Goal: Task Accomplishment & Management: Manage account settings

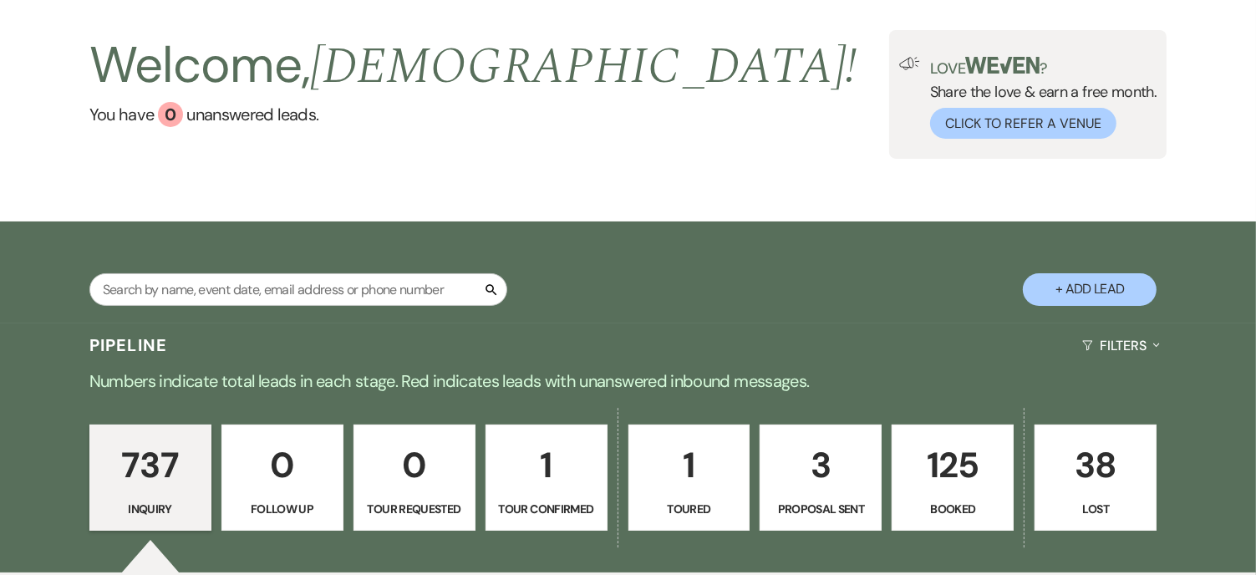
scroll to position [167, 0]
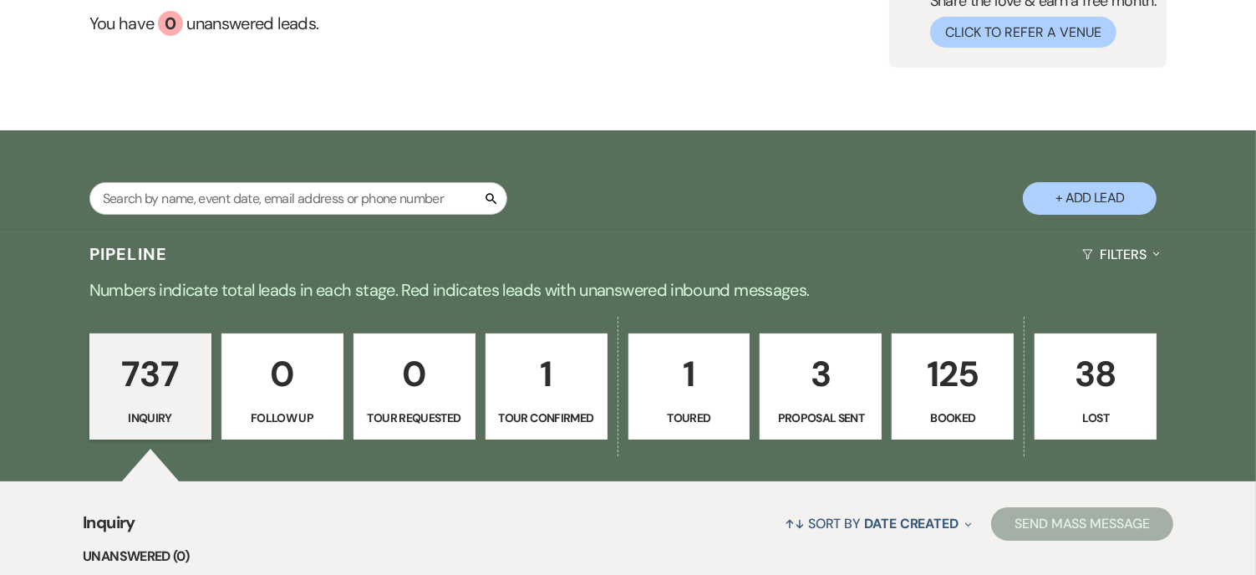
click at [959, 392] on p "125" at bounding box center [953, 374] width 100 height 56
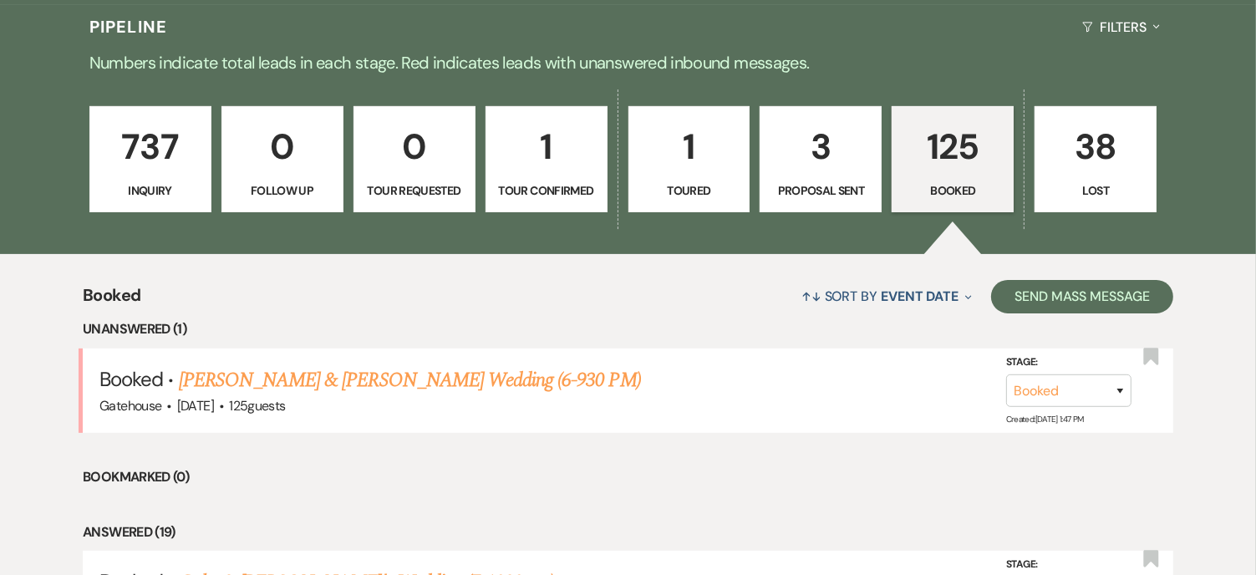
scroll to position [418, 0]
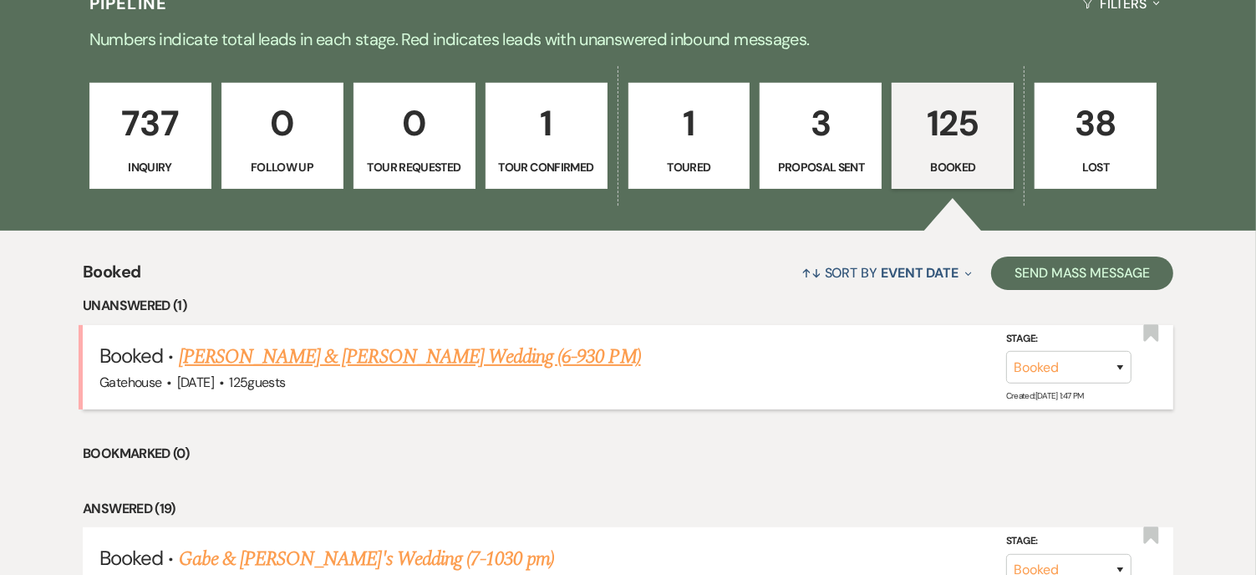
click at [435, 359] on link "[PERSON_NAME] & [PERSON_NAME] Wedding (6-930 PM)" at bounding box center [410, 357] width 462 height 30
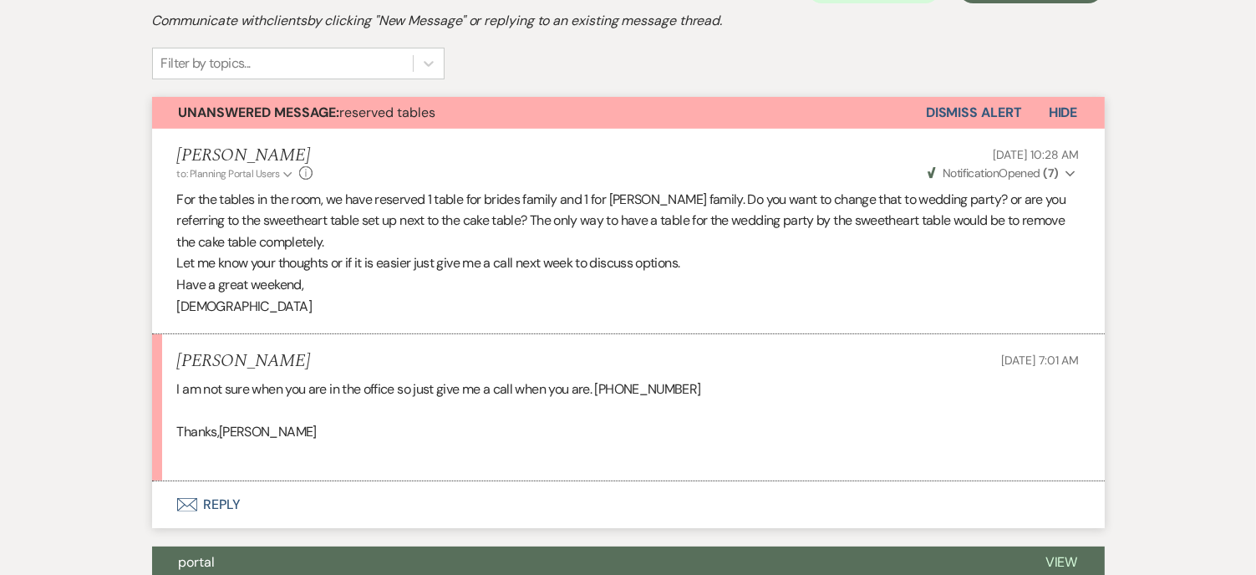
scroll to position [418, 0]
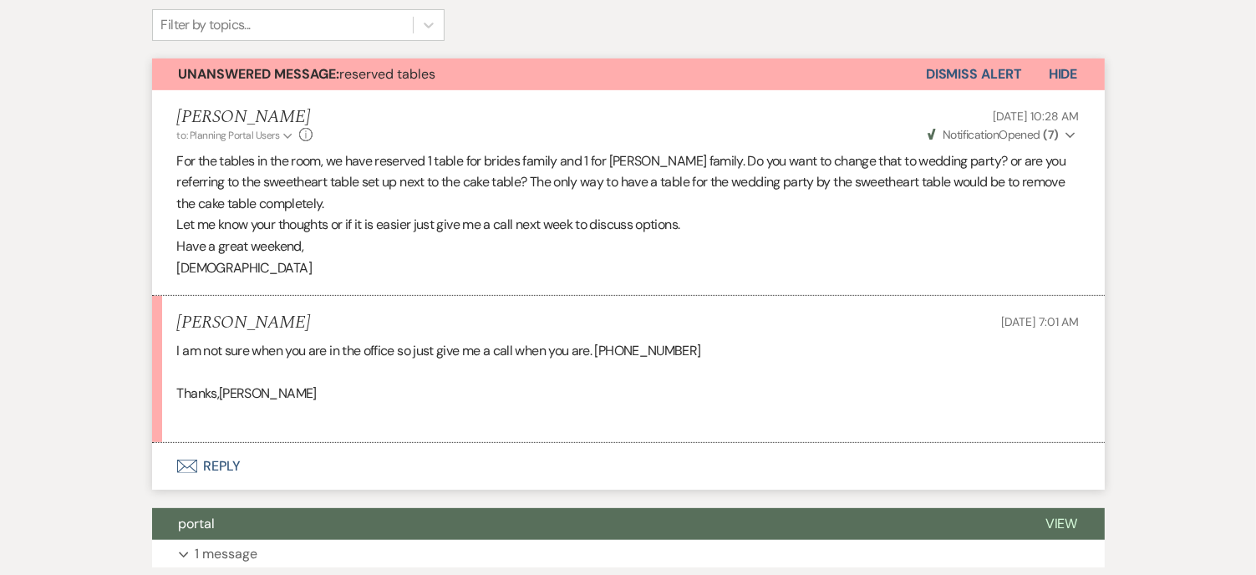
click at [931, 69] on button "Dismiss Alert" at bounding box center [974, 74] width 96 height 32
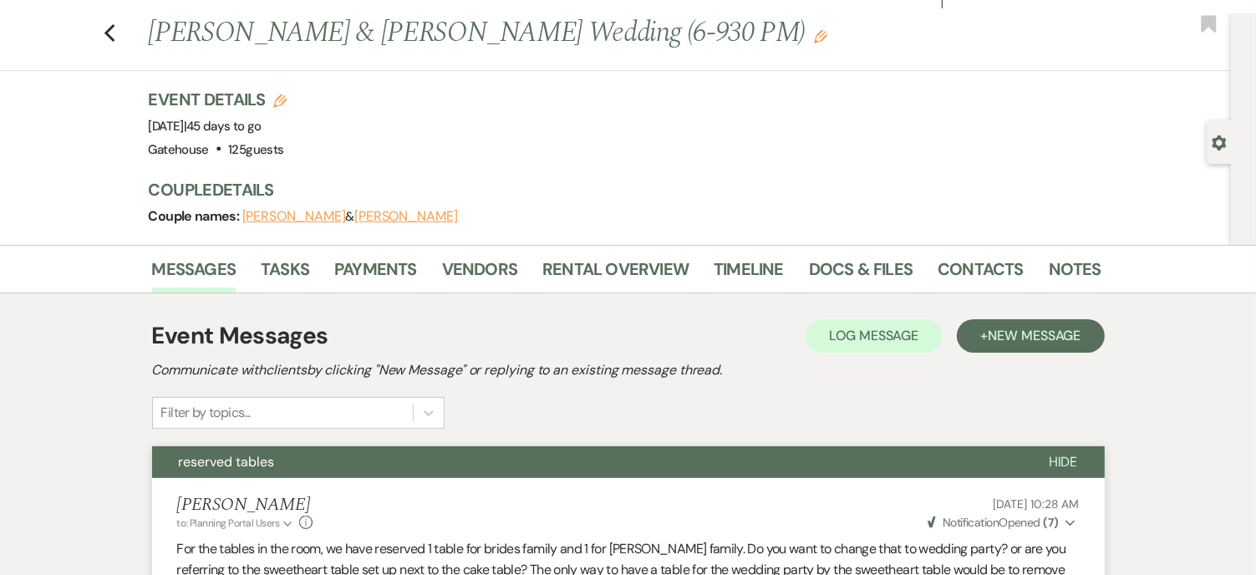
scroll to position [0, 0]
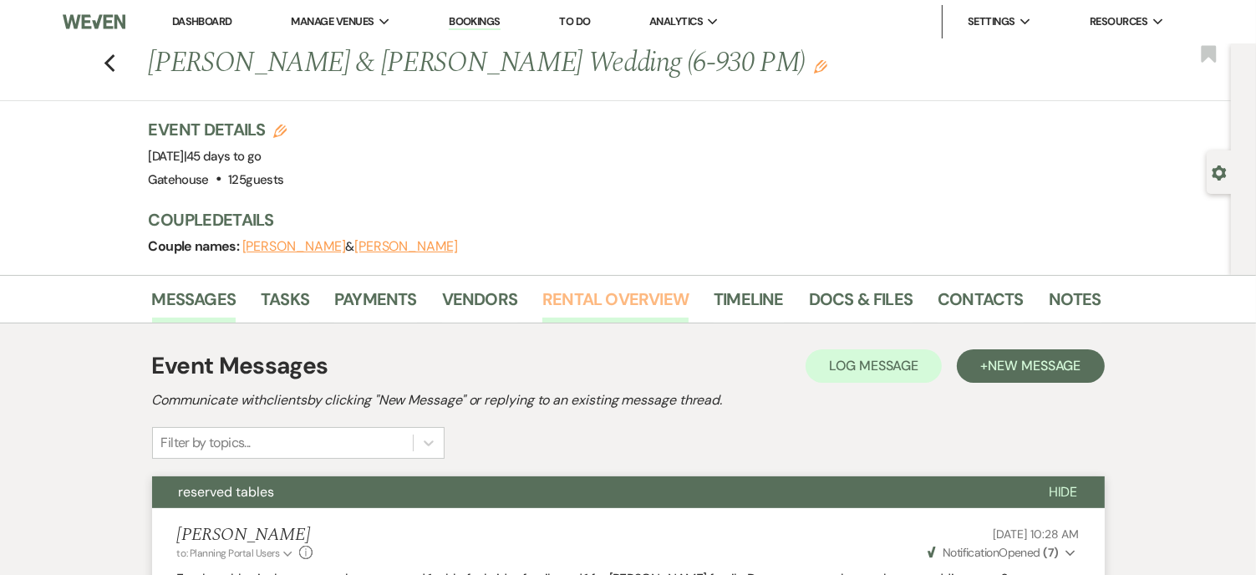
click at [659, 296] on link "Rental Overview" at bounding box center [615, 304] width 146 height 37
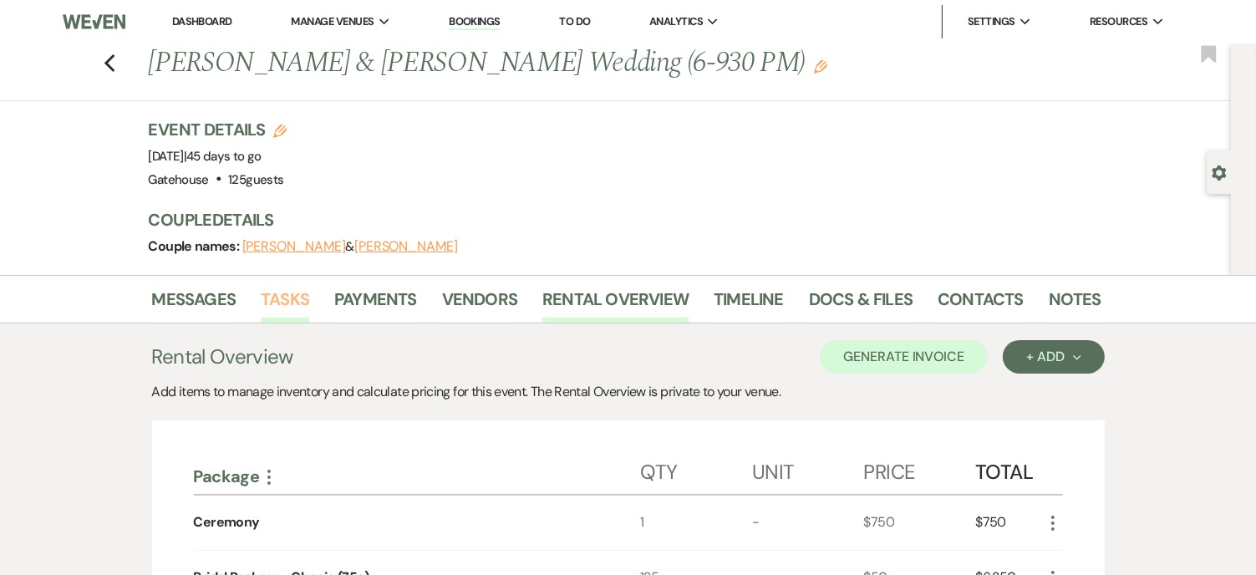
click at [294, 298] on link "Tasks" at bounding box center [285, 304] width 48 height 37
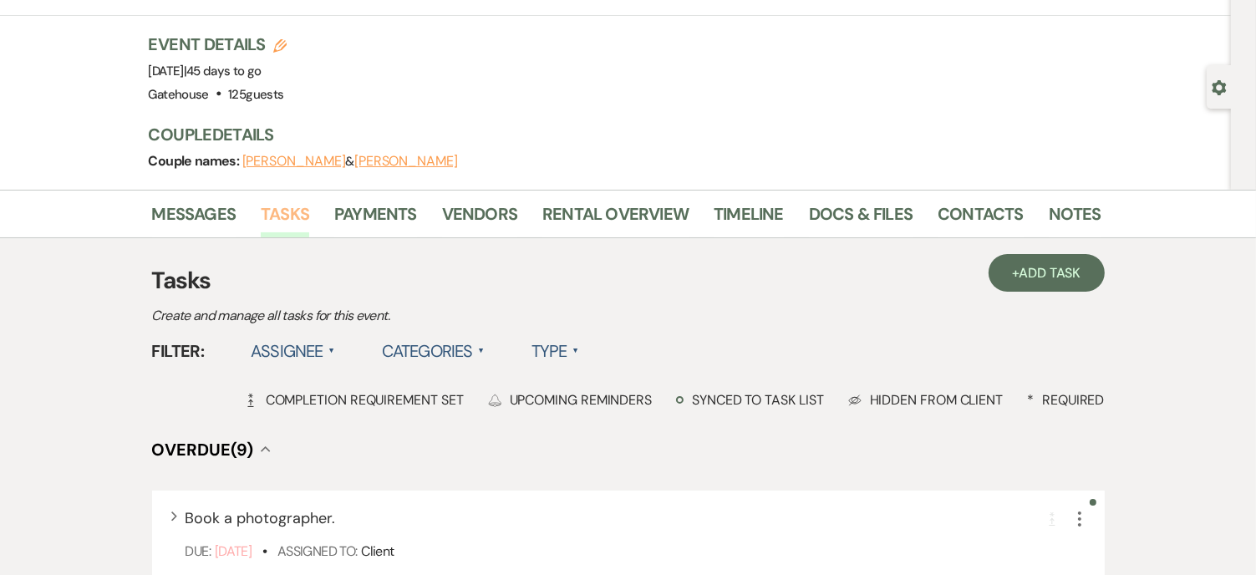
scroll to position [84, 0]
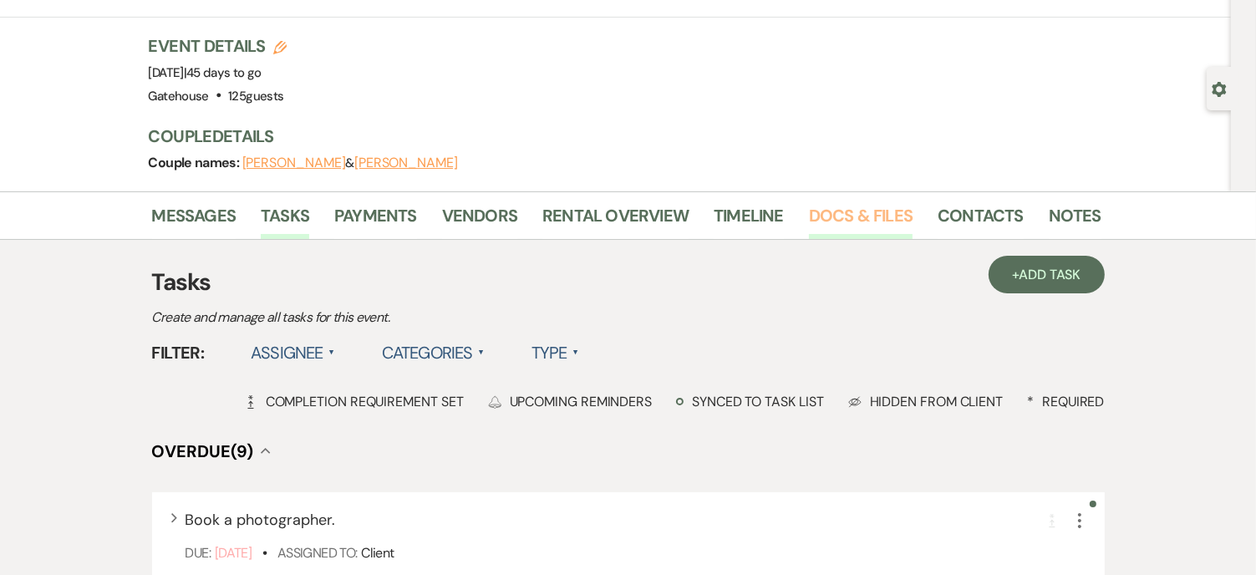
click at [853, 212] on link "Docs & Files" at bounding box center [861, 220] width 104 height 37
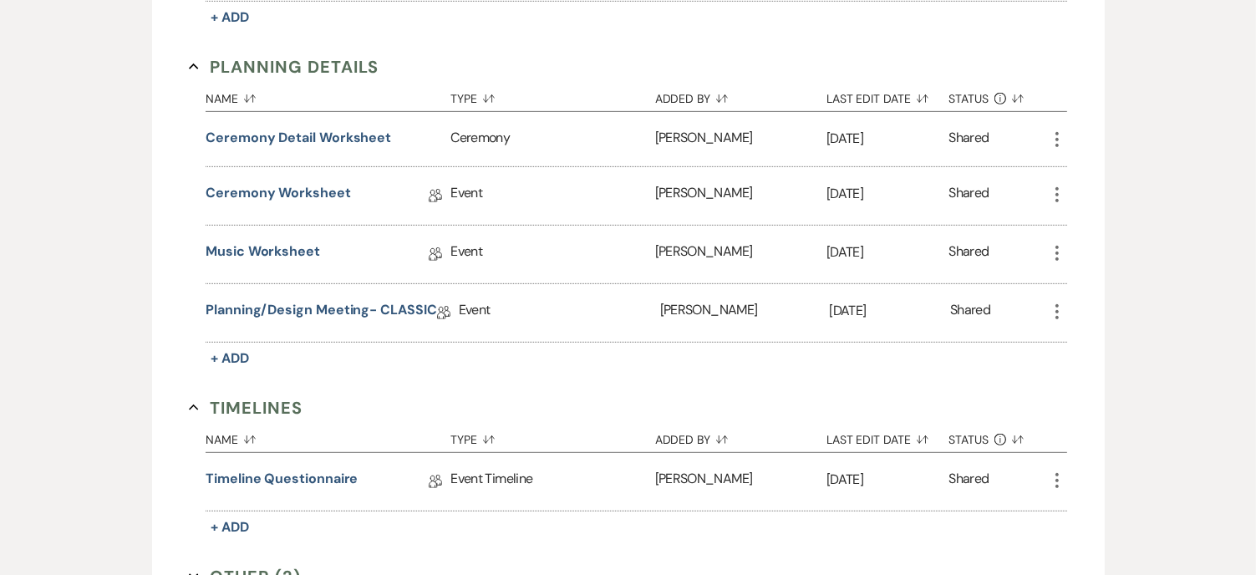
scroll to position [752, 0]
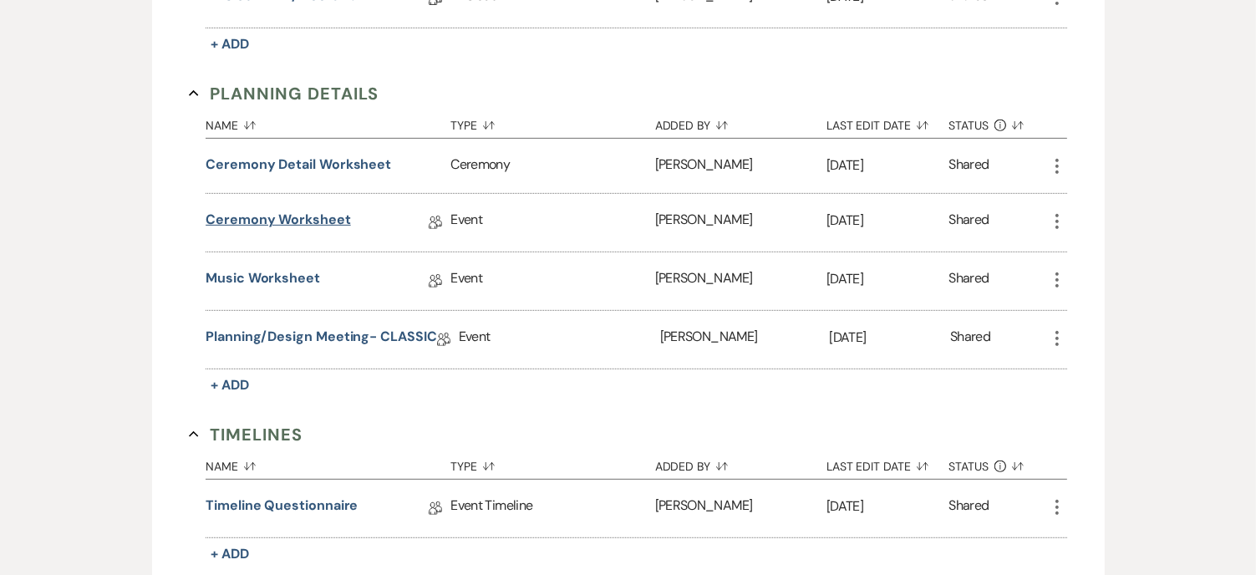
click at [294, 212] on link "Ceremony Worksheet" at bounding box center [278, 223] width 145 height 26
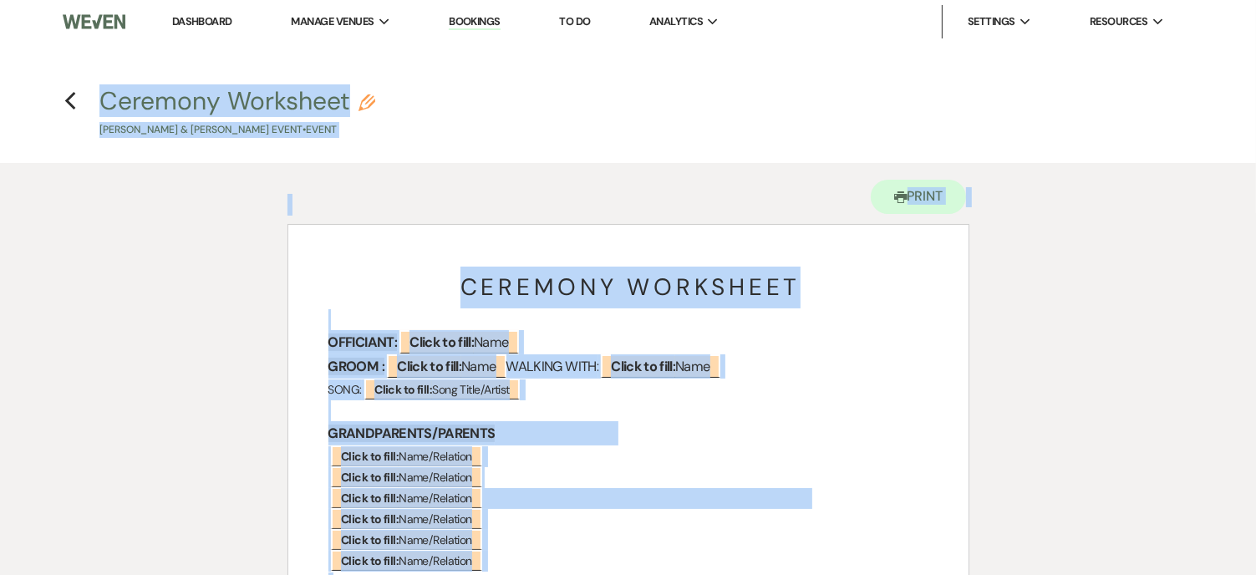
click at [836, 346] on h3 "OFFICIANT: ﻿ Click to fill: Name ﻿" at bounding box center [628, 342] width 600 height 24
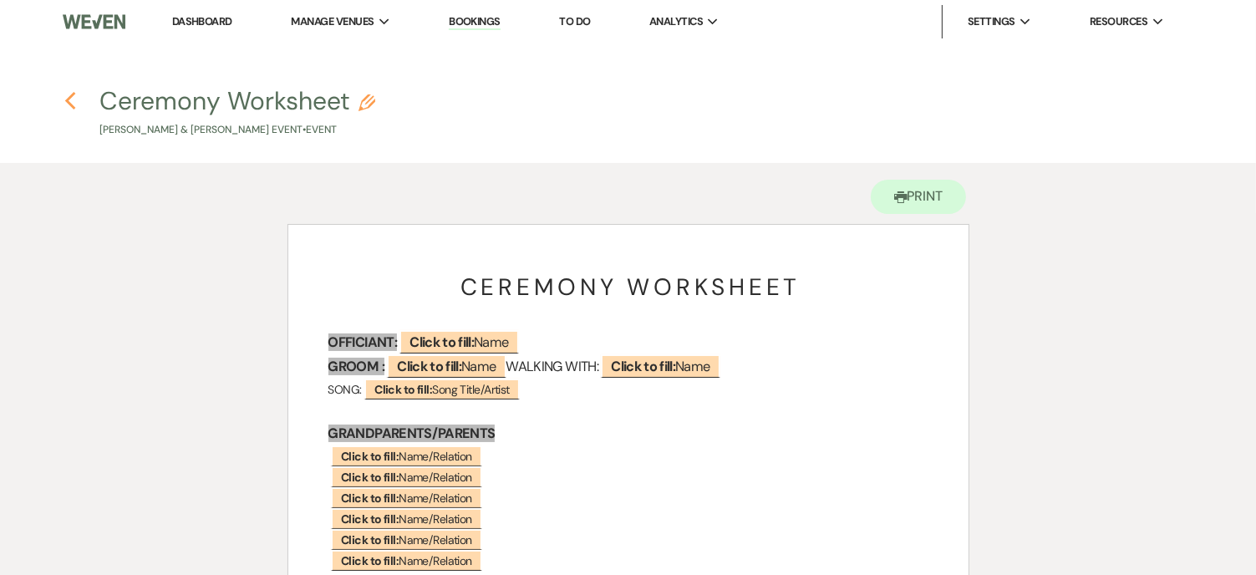
click at [69, 104] on use "button" at bounding box center [69, 101] width 11 height 18
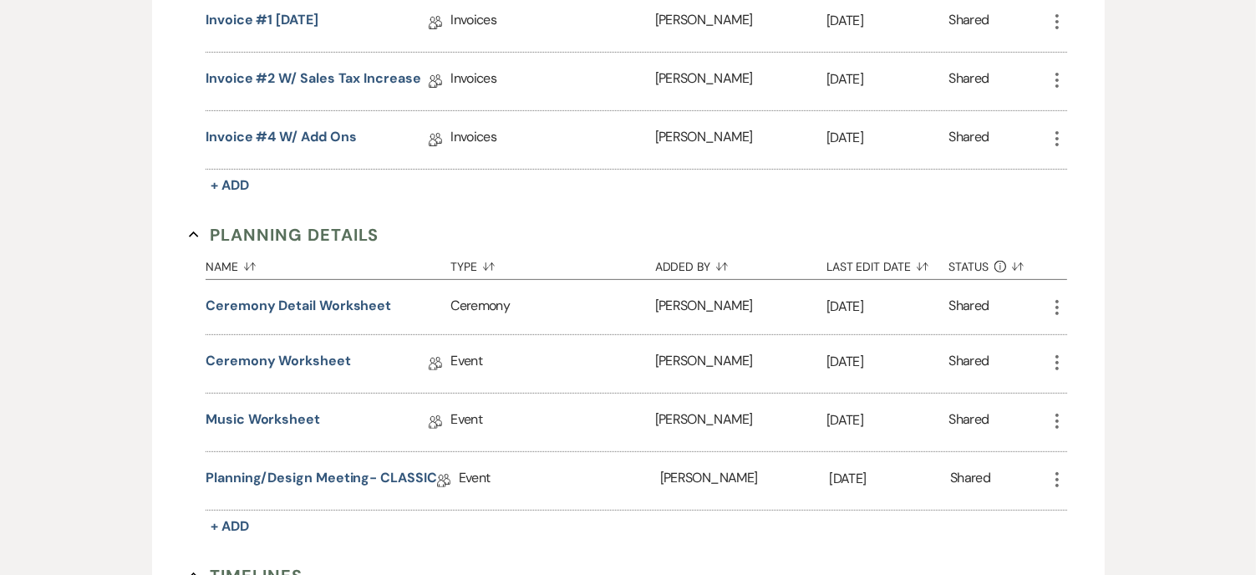
scroll to position [669, 0]
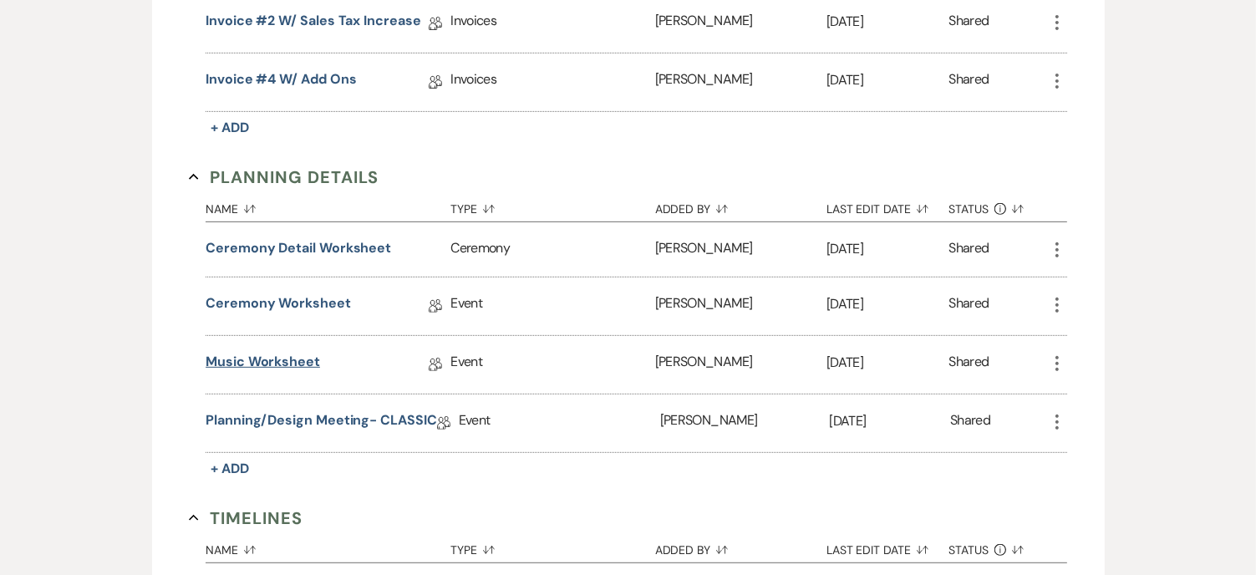
click at [262, 354] on link "Music Worksheet" at bounding box center [263, 365] width 114 height 26
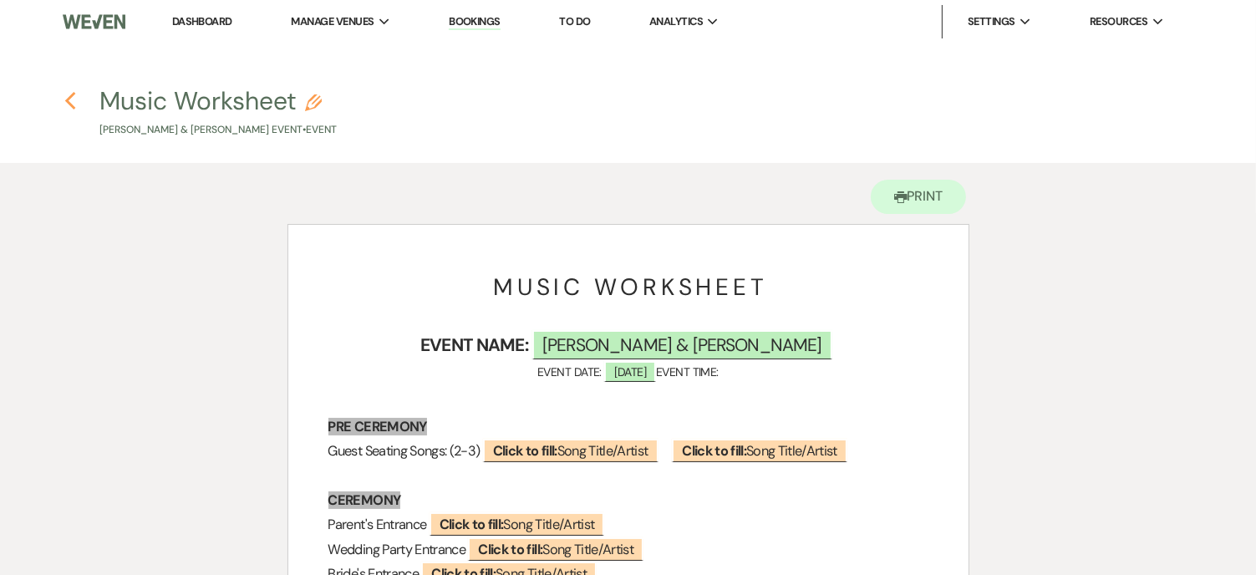
click at [68, 104] on use "button" at bounding box center [69, 101] width 11 height 18
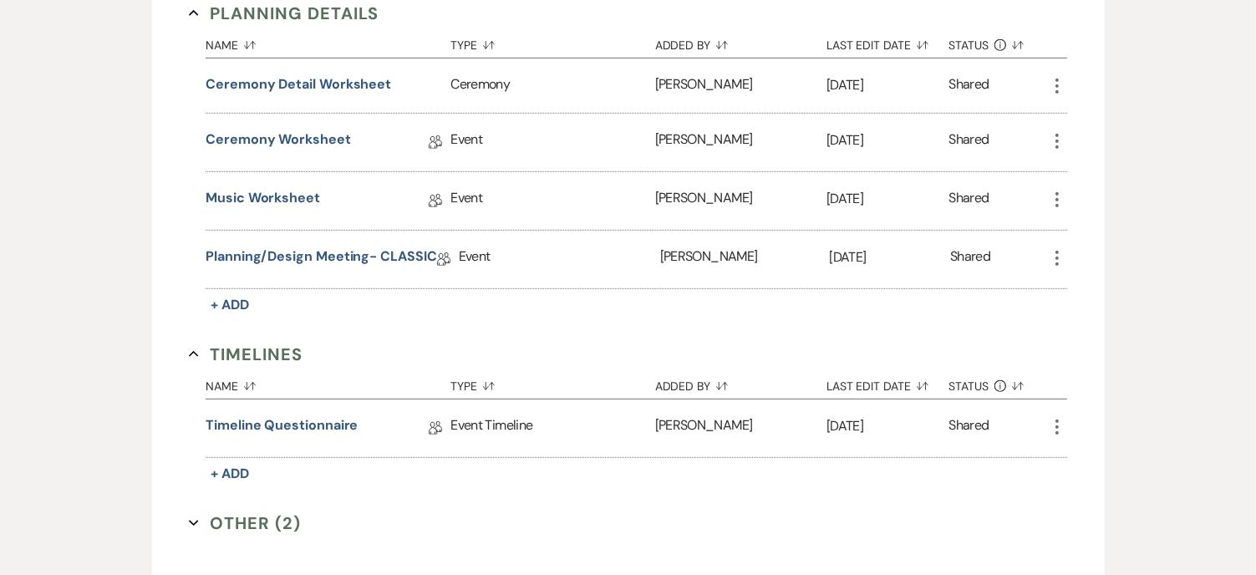
scroll to position [836, 0]
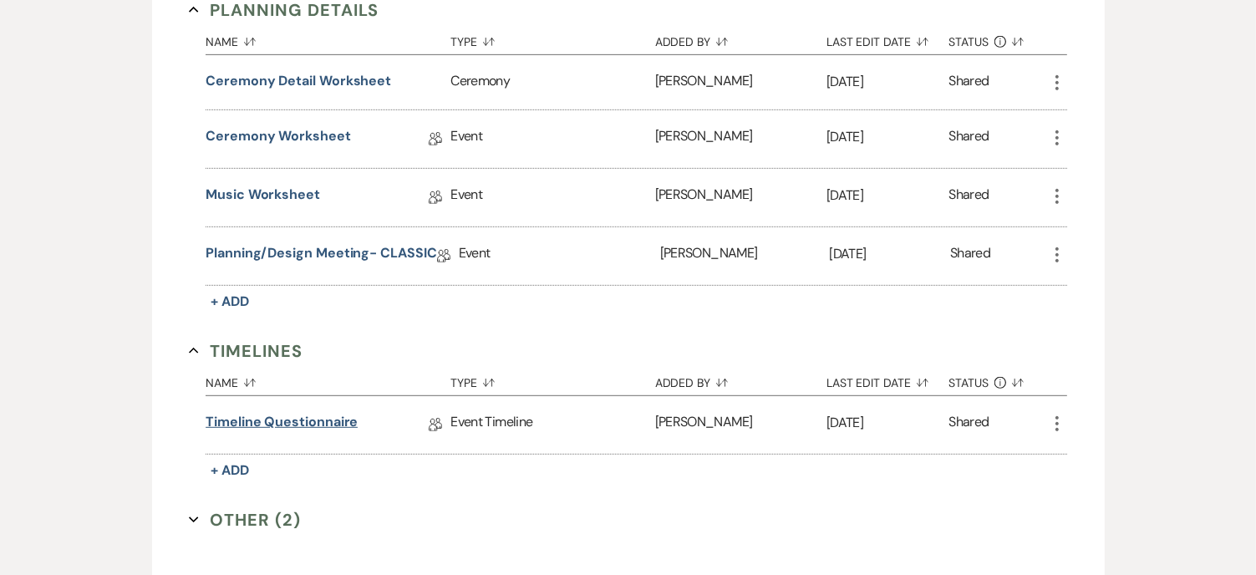
click at [257, 416] on link "Timeline Questionnaire" at bounding box center [282, 425] width 152 height 26
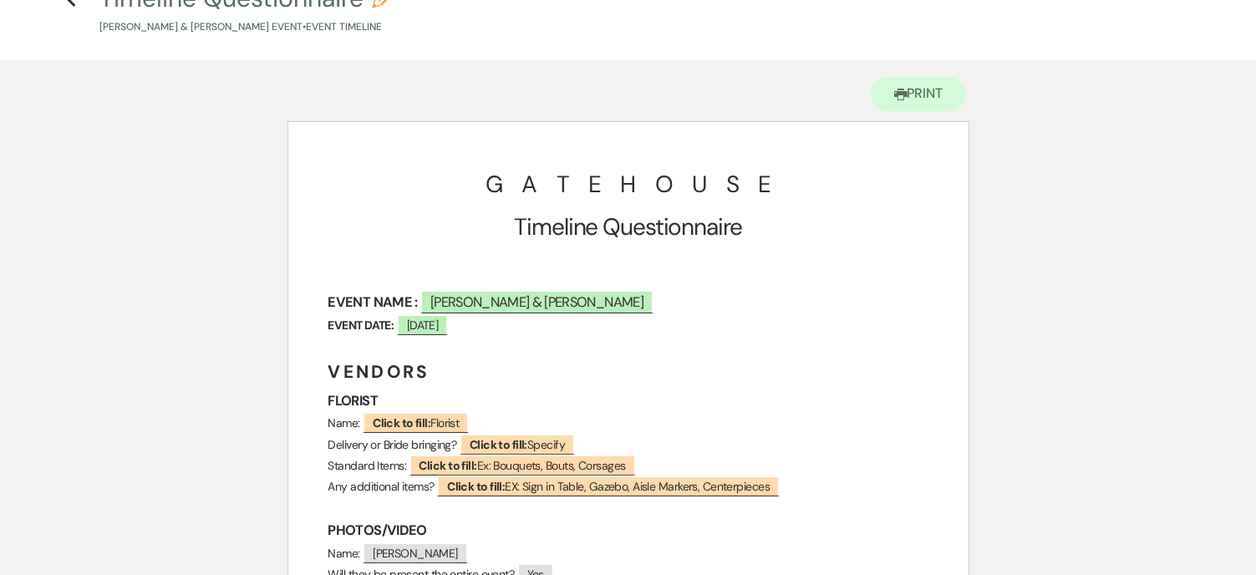
scroll to position [84, 0]
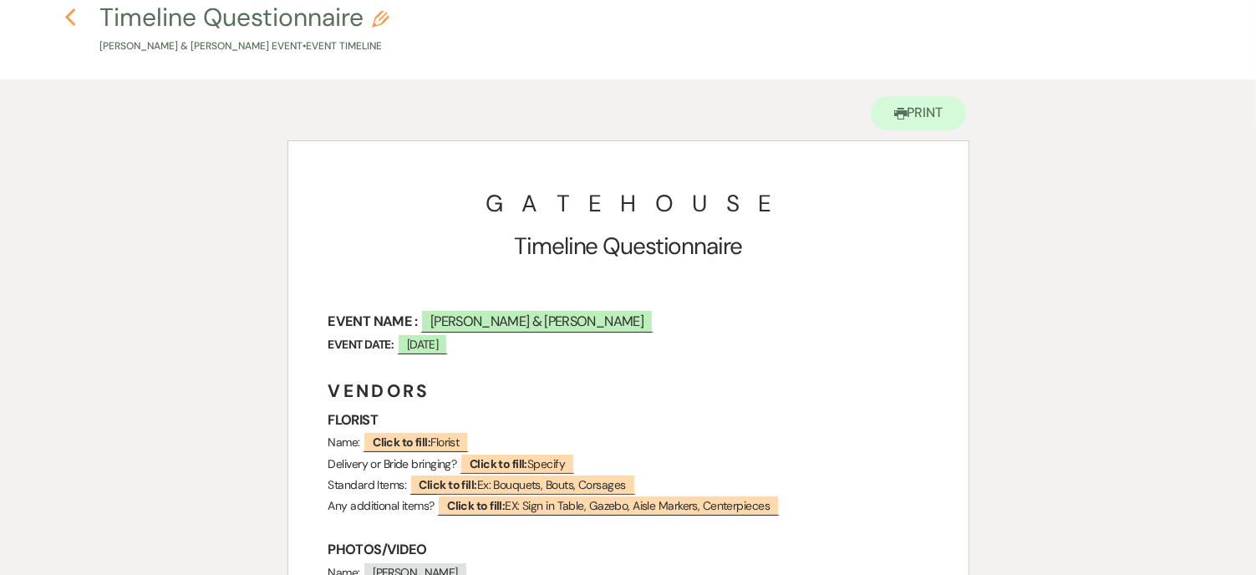
click at [69, 17] on icon "Previous" at bounding box center [70, 18] width 13 height 20
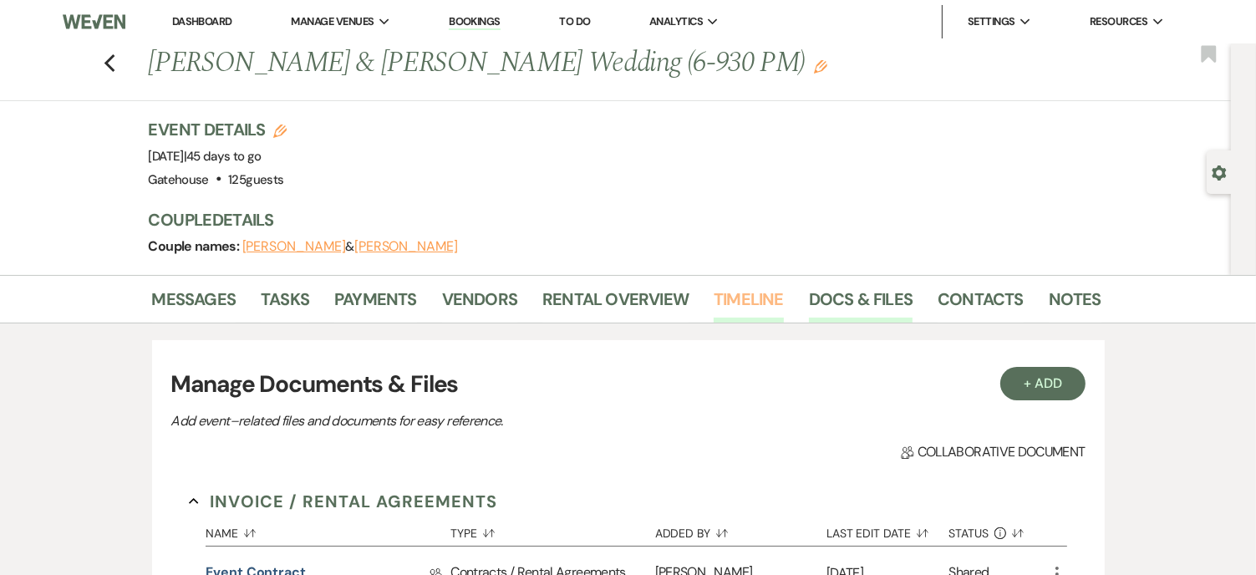
click at [763, 300] on link "Timeline" at bounding box center [749, 304] width 70 height 37
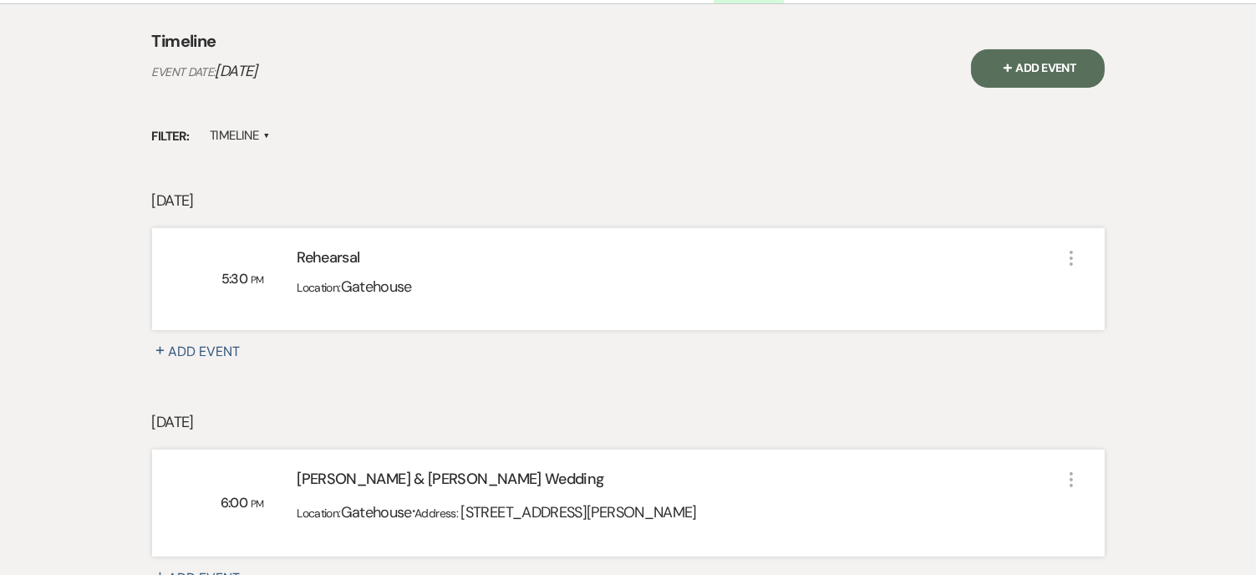
scroll to position [254, 0]
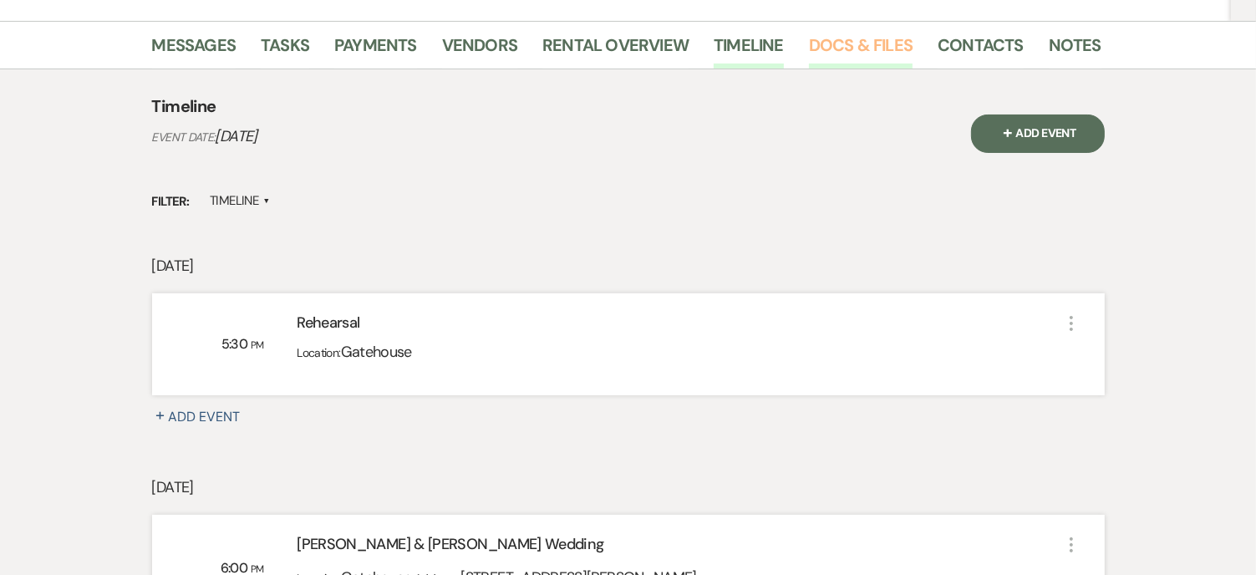
click at [856, 47] on link "Docs & Files" at bounding box center [861, 50] width 104 height 37
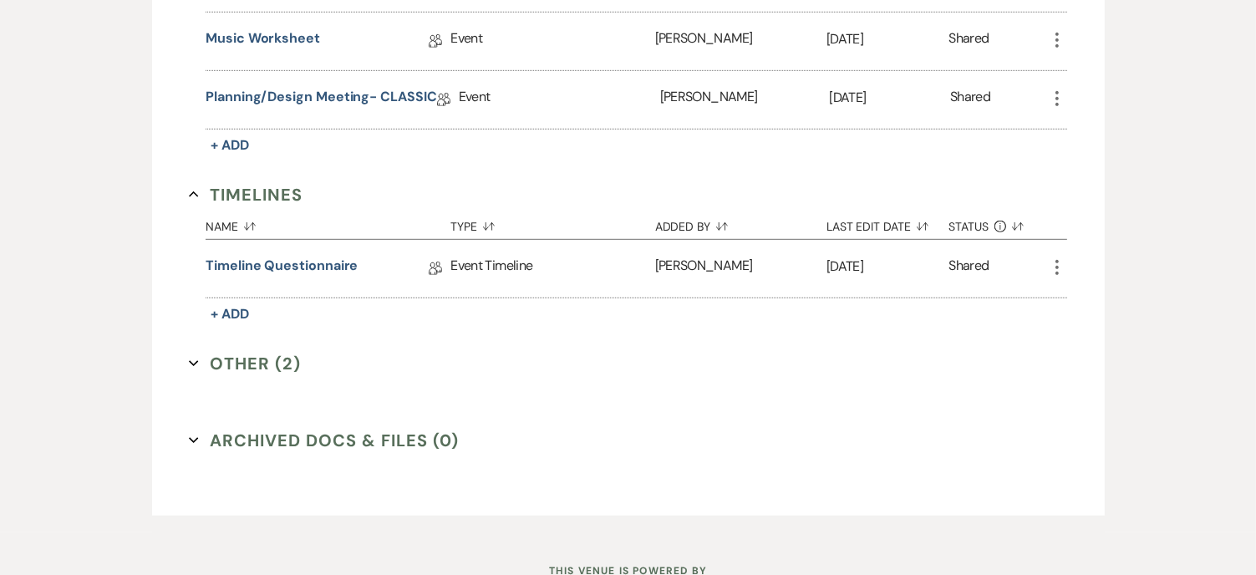
scroll to position [1006, 0]
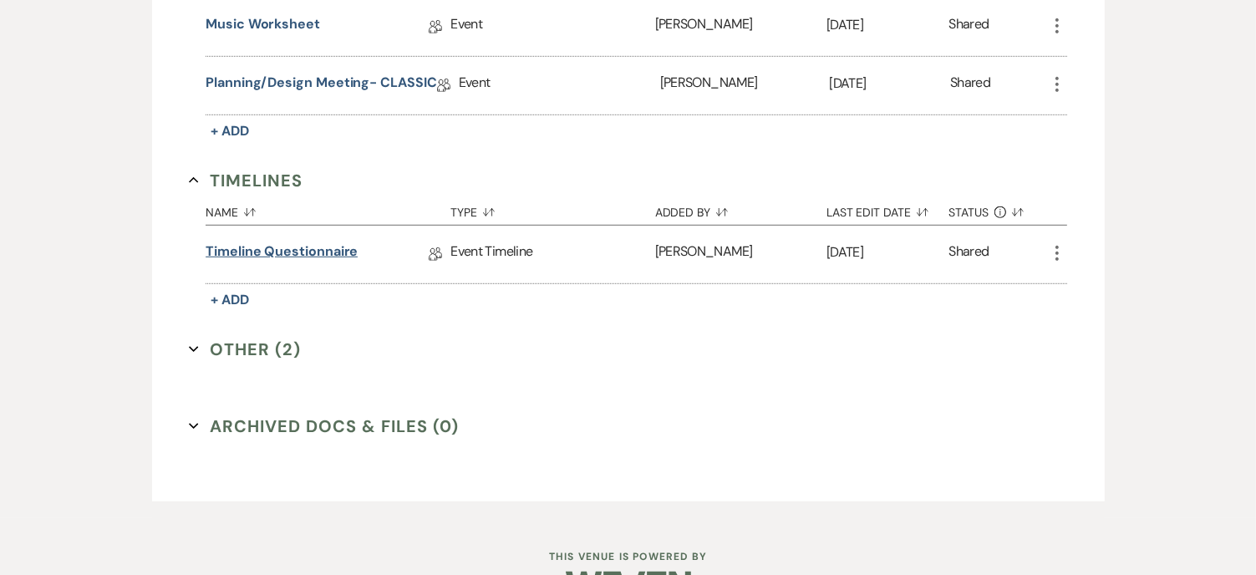
click at [293, 244] on link "Timeline Questionnaire" at bounding box center [282, 255] width 152 height 26
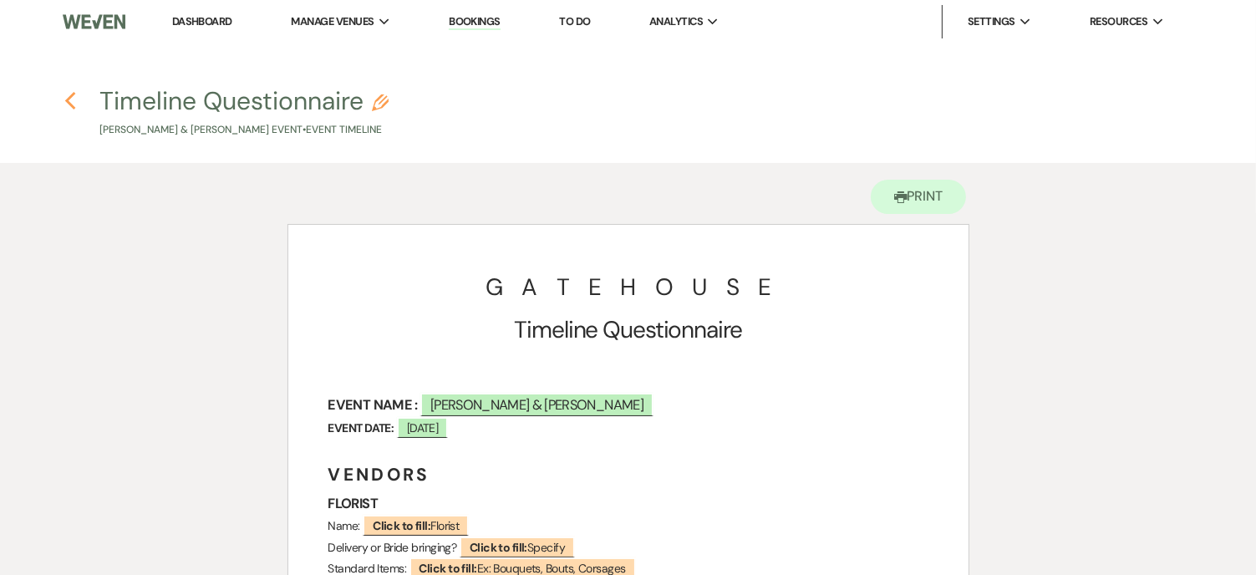
click at [71, 96] on use "button" at bounding box center [69, 101] width 11 height 18
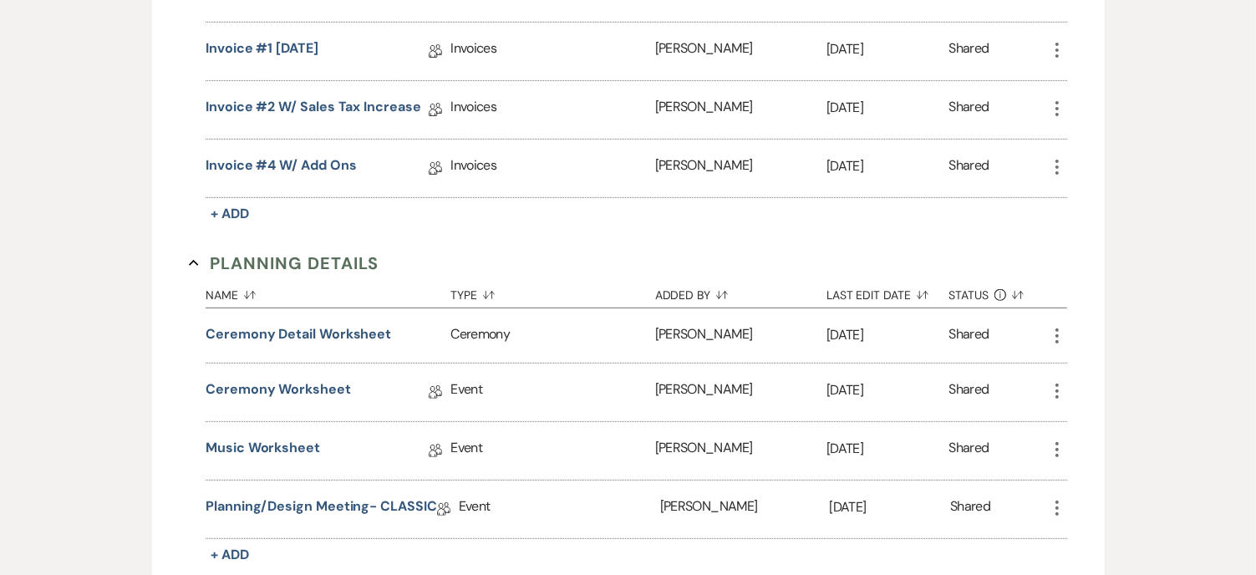
scroll to position [585, 0]
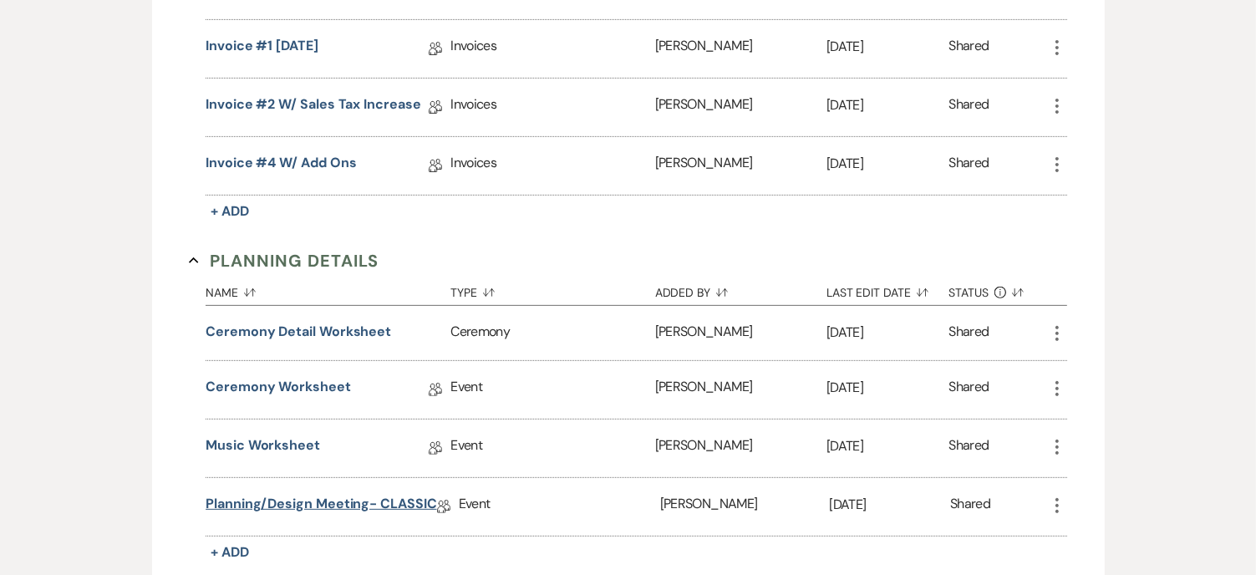
click at [357, 498] on link "Planning/Design Meeting- CLASSIC" at bounding box center [321, 507] width 231 height 26
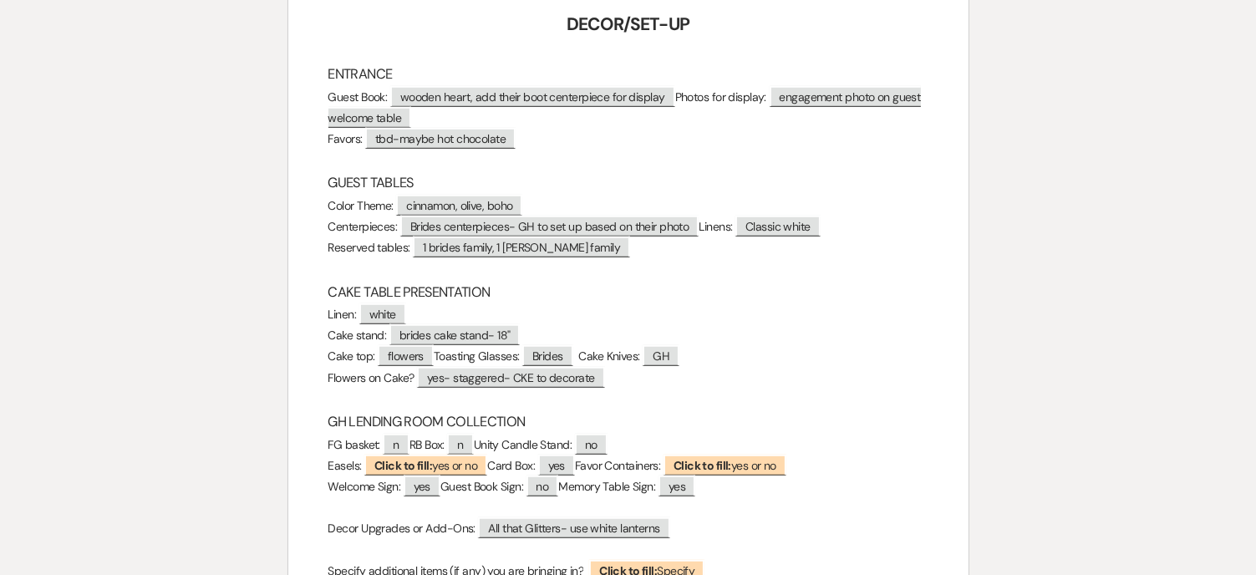
scroll to position [1254, 0]
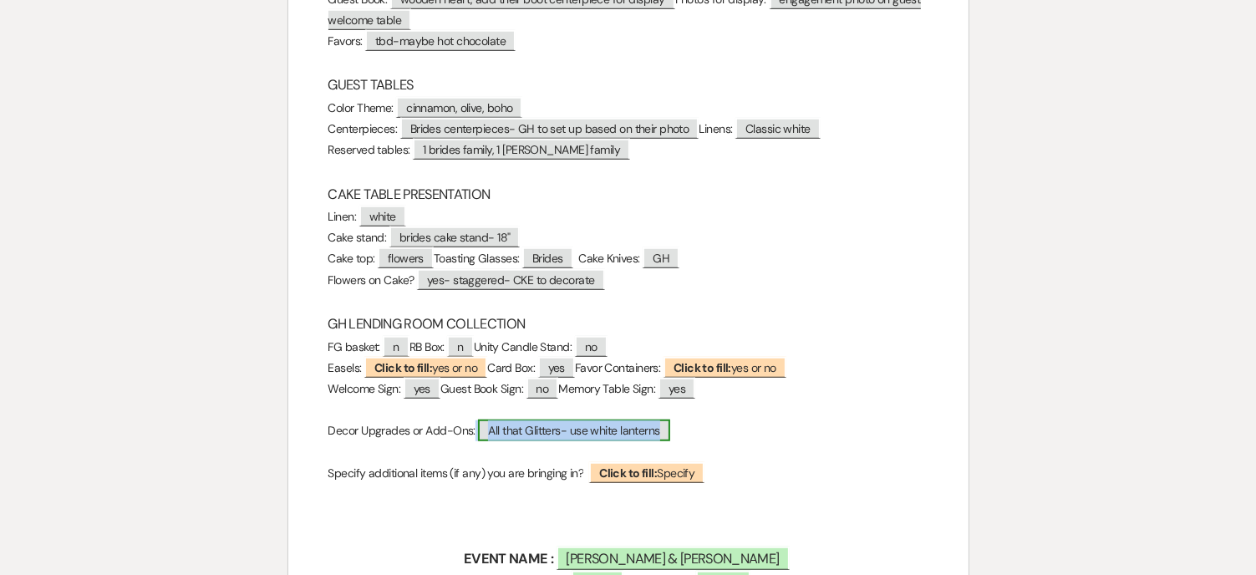
click at [639, 435] on span "All that Glitters- use white lanterns" at bounding box center [573, 431] width 191 height 22
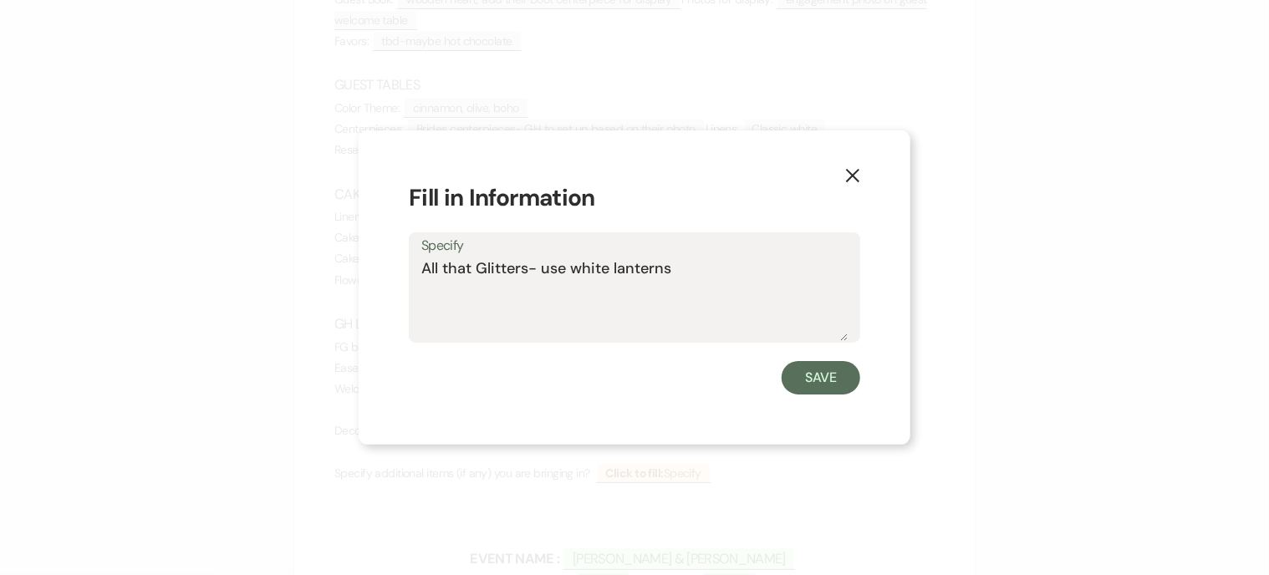
click at [707, 267] on textarea "All that Glitters- use white lanterns" at bounding box center [634, 299] width 426 height 84
click at [444, 294] on textarea "All that Glitters- use white lanterns, add sweetheart table-n/c not decorated" at bounding box center [634, 299] width 426 height 84
type textarea "All that Glitters- use white lanterns, add sweetheart table-n/c- not decorated"
click at [821, 389] on button "Save" at bounding box center [820, 377] width 79 height 33
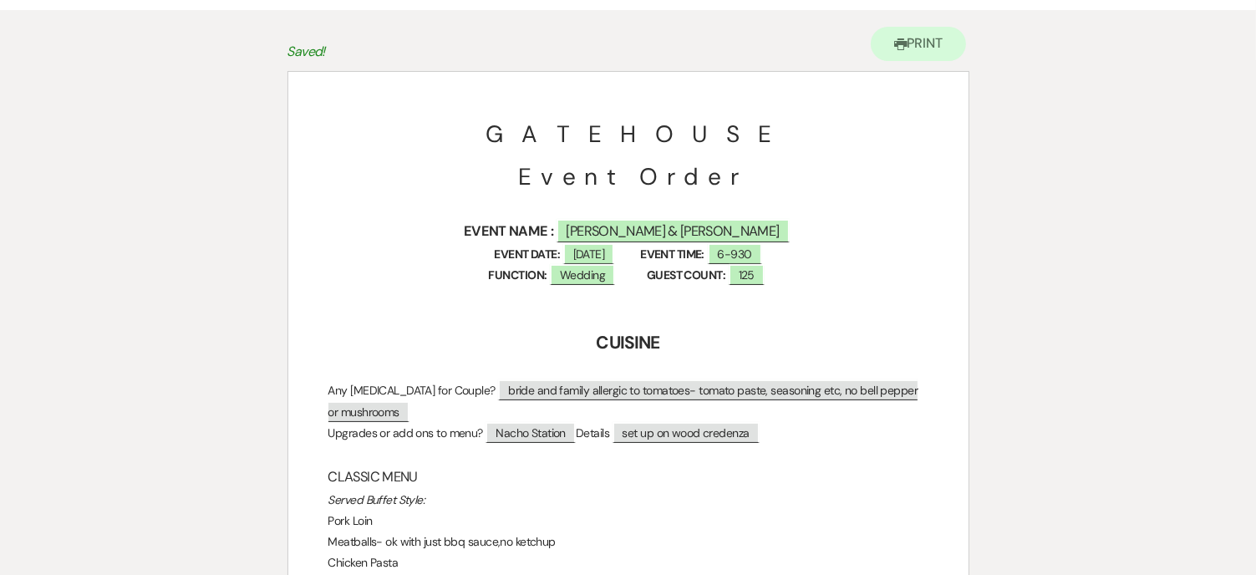
scroll to position [0, 0]
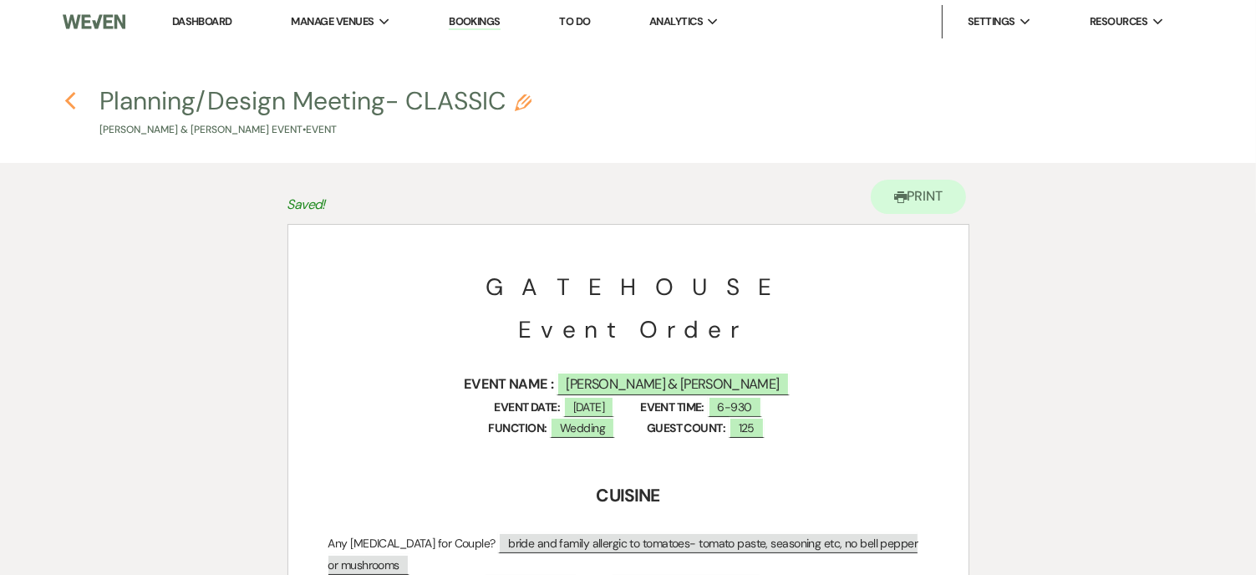
click at [74, 99] on icon "Previous" at bounding box center [70, 101] width 13 height 20
